Goal: Task Accomplishment & Management: Manage account settings

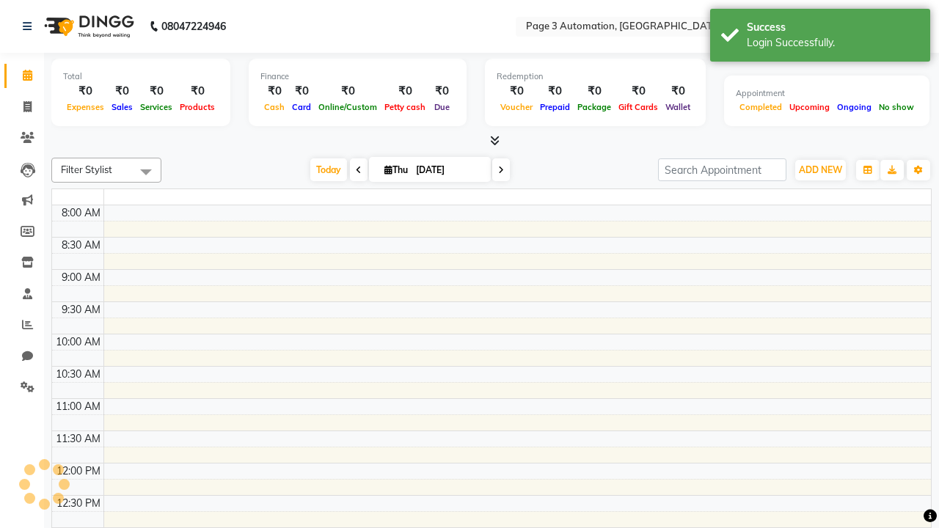
select select "en"
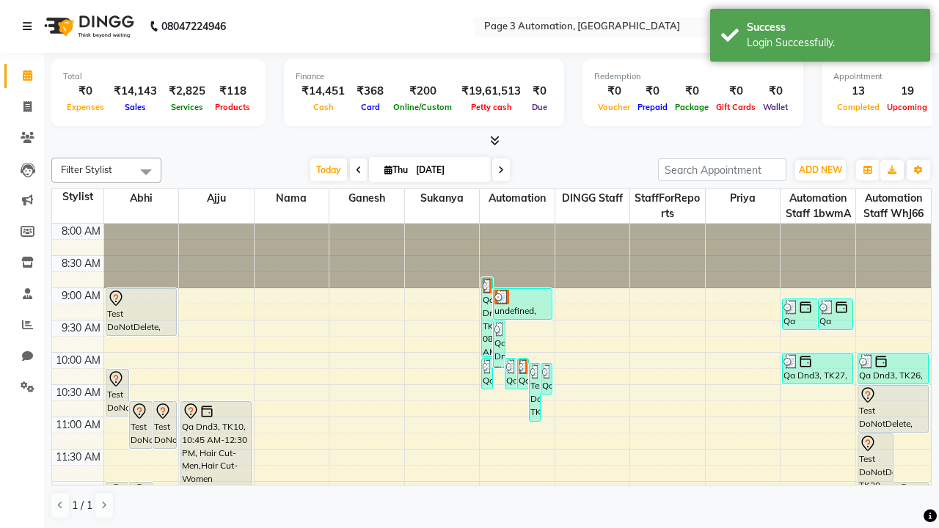
click at [30, 26] on icon at bounding box center [27, 26] width 9 height 10
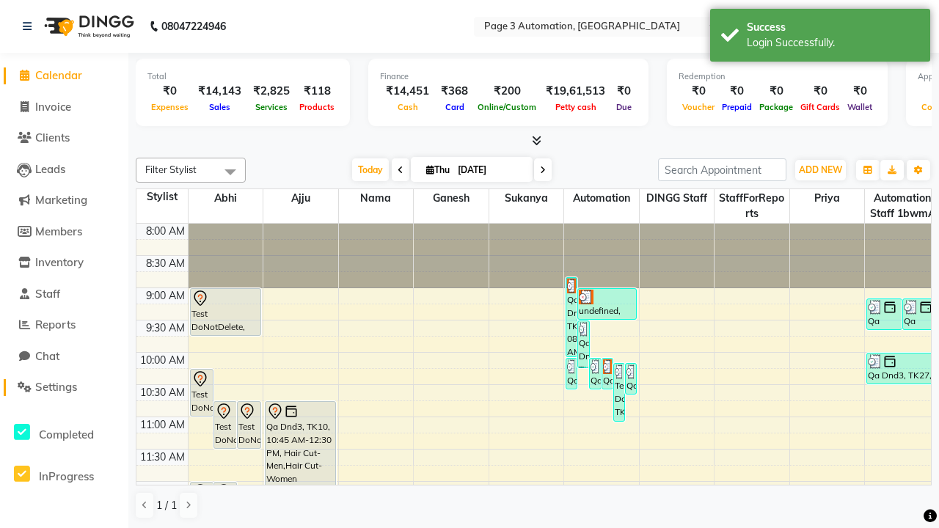
click at [64, 387] on span "Settings" at bounding box center [56, 387] width 42 height 14
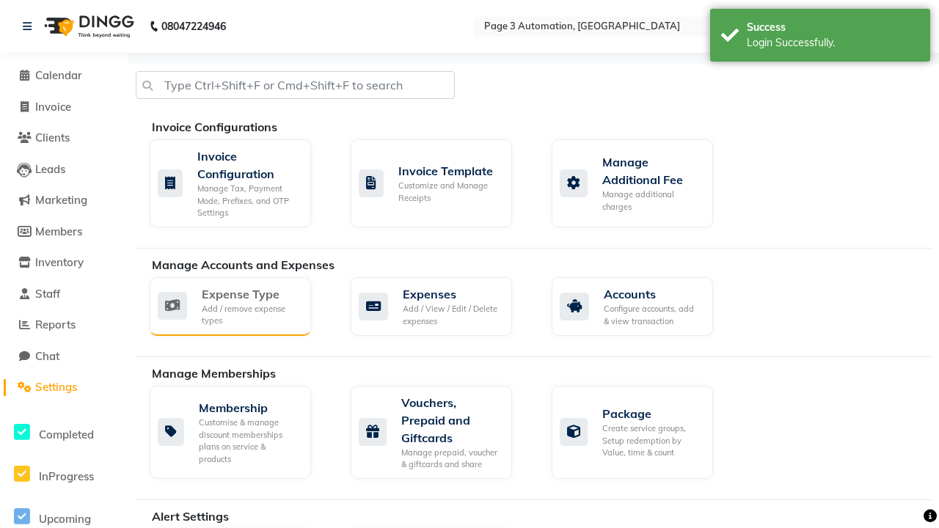
click at [250, 293] on div "Expense Type" at bounding box center [251, 294] width 98 height 18
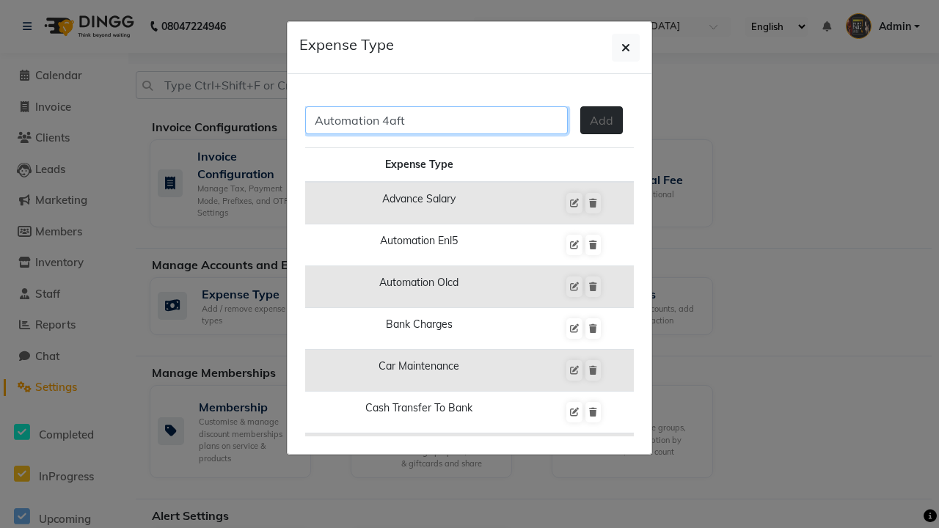
type input "Automation 4aft"
click at [601, 120] on span "Add" at bounding box center [601, 120] width 23 height 15
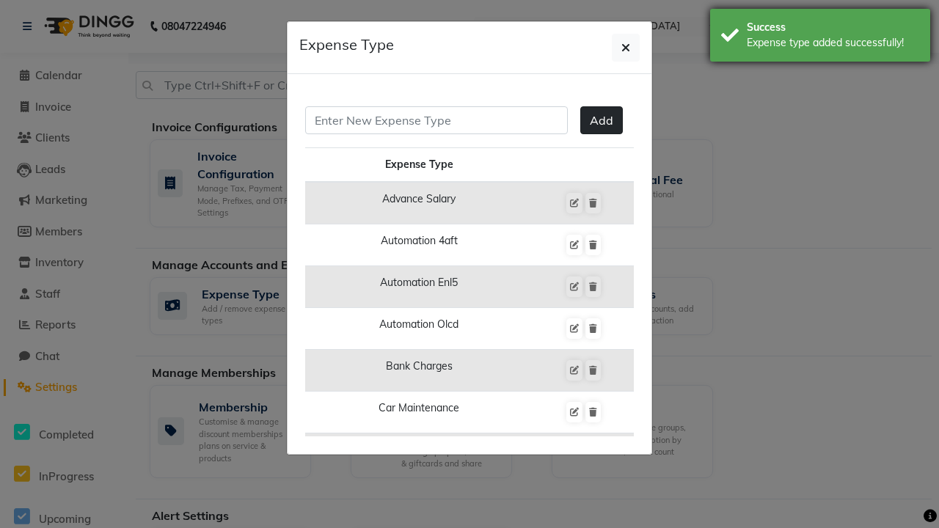
click at [820, 37] on div "Expense type added successfully!" at bounding box center [833, 42] width 172 height 15
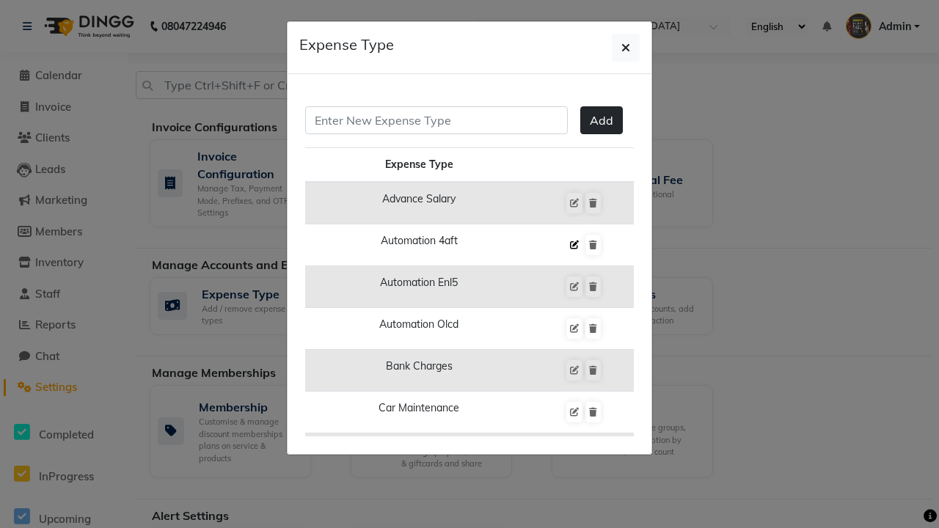
click at [574, 245] on icon at bounding box center [574, 245] width 9 height 9
type input "Automation 4aft"
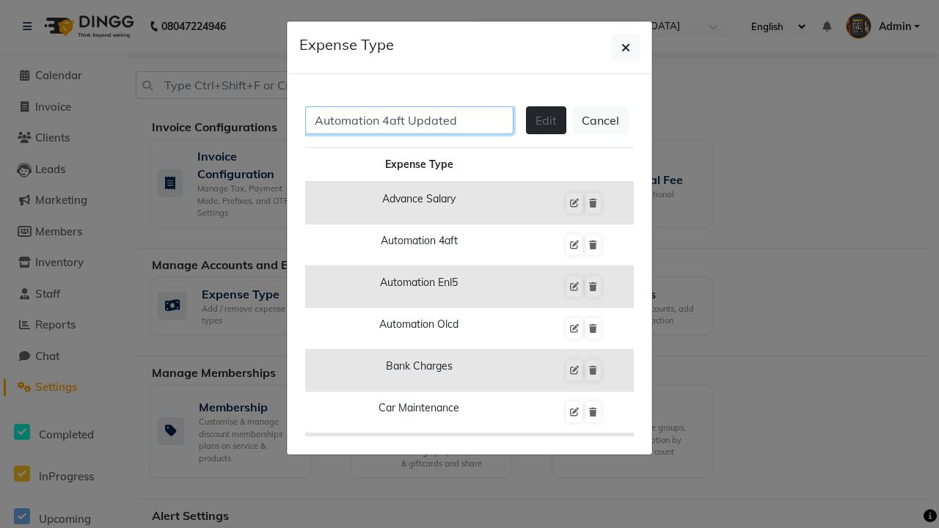
type input "Automation 4aft Updated"
click at [546, 120] on span "Edit" at bounding box center [545, 120] width 21 height 15
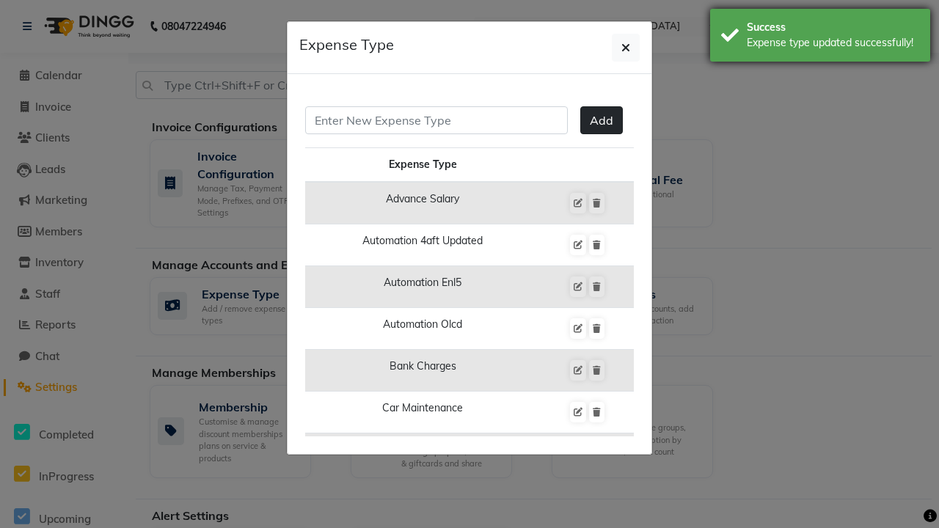
click at [820, 37] on div "Expense type updated successfully!" at bounding box center [833, 42] width 172 height 15
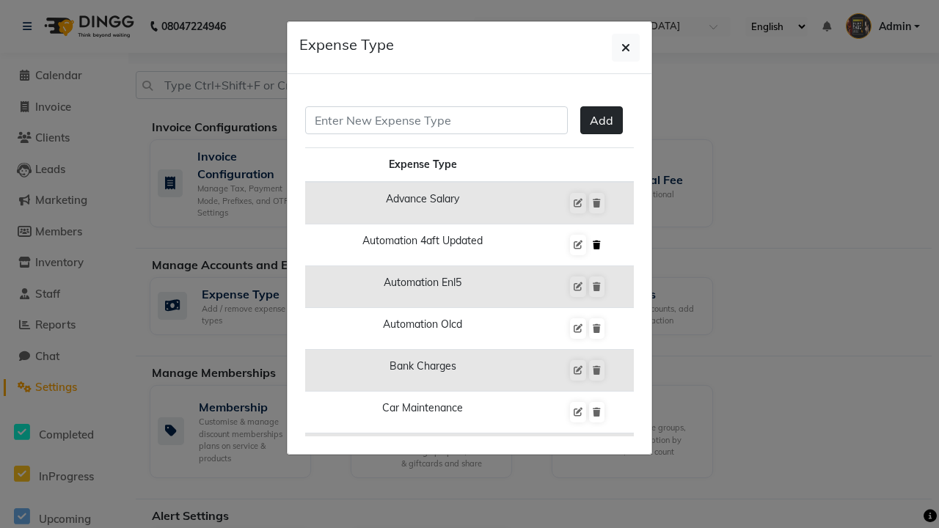
click at [596, 245] on icon at bounding box center [597, 245] width 8 height 9
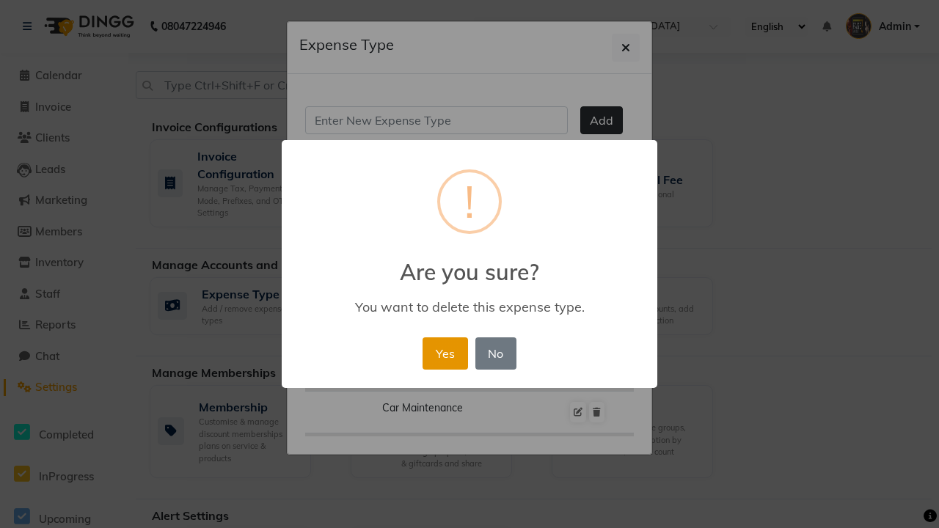
click at [445, 353] on button "Yes" at bounding box center [445, 353] width 45 height 32
